Goal: Task Accomplishment & Management: Use online tool/utility

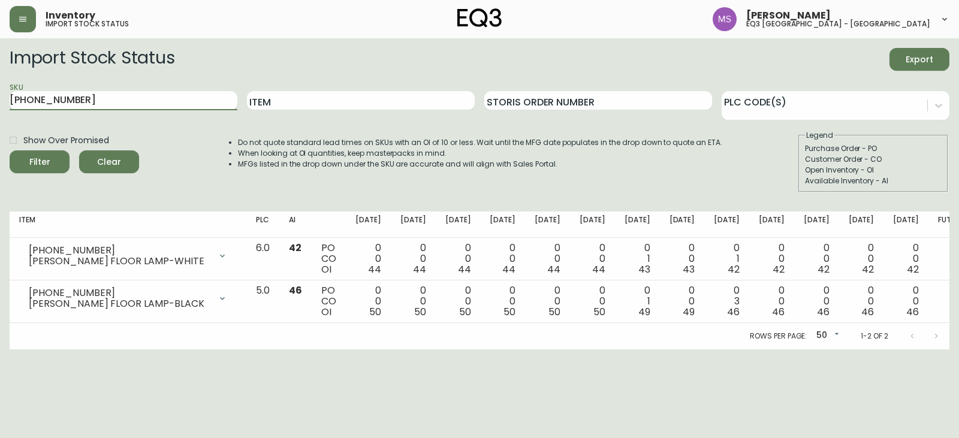
drag, startPoint x: 70, startPoint y: 100, endPoint x: 1, endPoint y: 94, distance: 69.2
click at [0, 97] on main "Import Stock Status Export SKU 3180-253-0 Item Storis Order Number PLC Code(s) …" at bounding box center [479, 193] width 959 height 311
type input "3020-1000-13"
click at [10, 150] on button "Filter" at bounding box center [40, 161] width 60 height 23
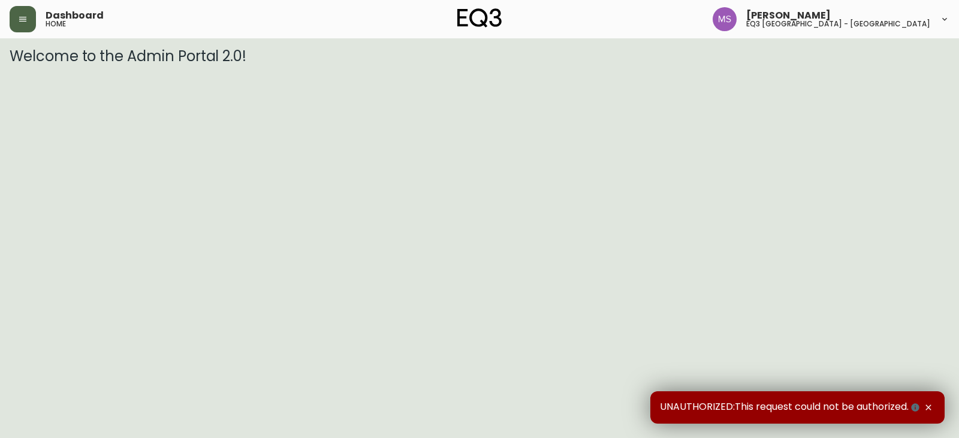
click at [32, 23] on button "button" at bounding box center [23, 19] width 26 height 26
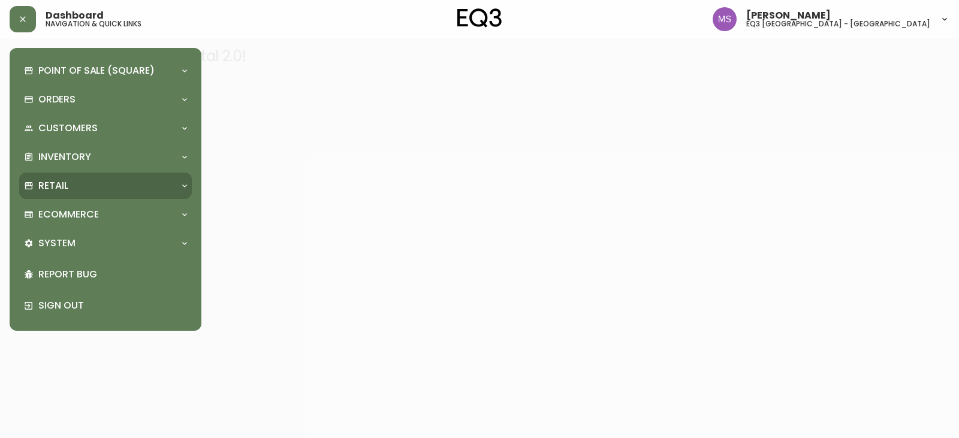
click at [68, 188] on p "Retail" at bounding box center [53, 185] width 30 height 13
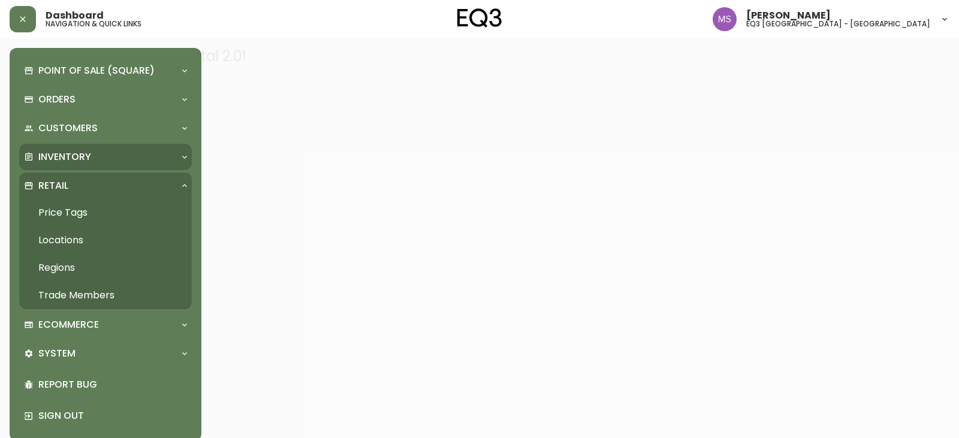
click at [90, 153] on p "Inventory" at bounding box center [64, 156] width 53 height 13
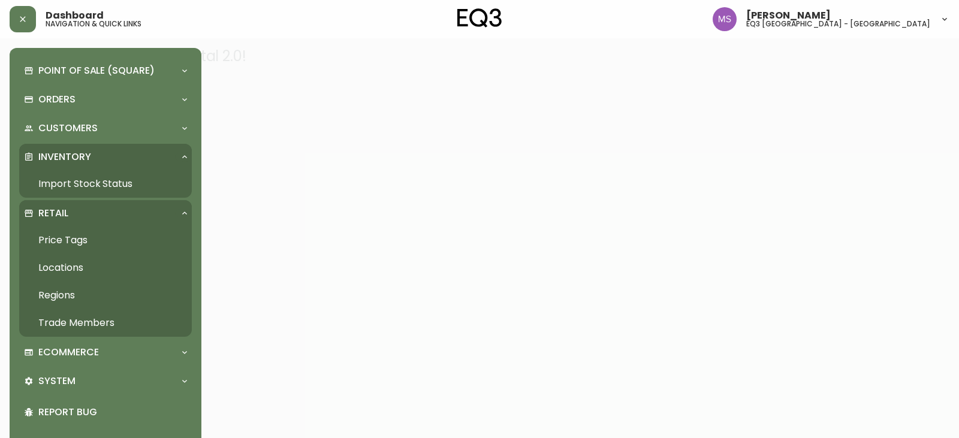
click at [83, 182] on link "Import Stock Status" at bounding box center [105, 184] width 173 height 28
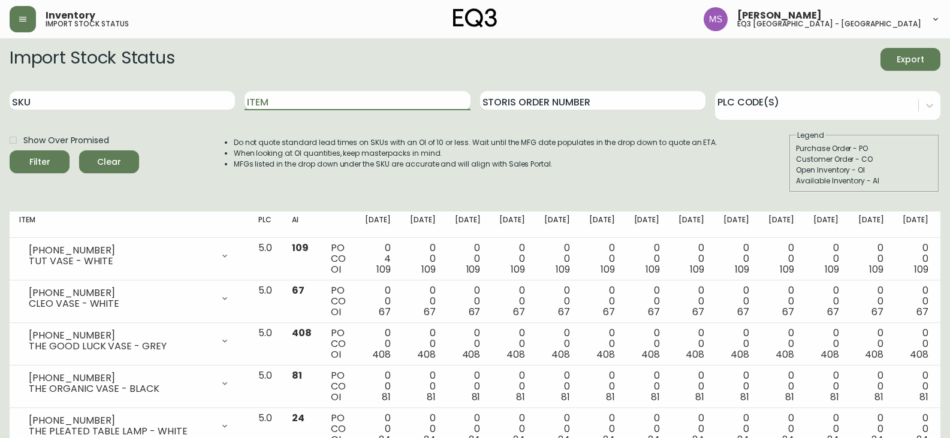
click at [279, 105] on input "Item" at bounding box center [357, 100] width 225 height 19
type input "waffle"
click at [10, 150] on button "Filter" at bounding box center [40, 161] width 60 height 23
